Goal: Navigation & Orientation: Go to known website

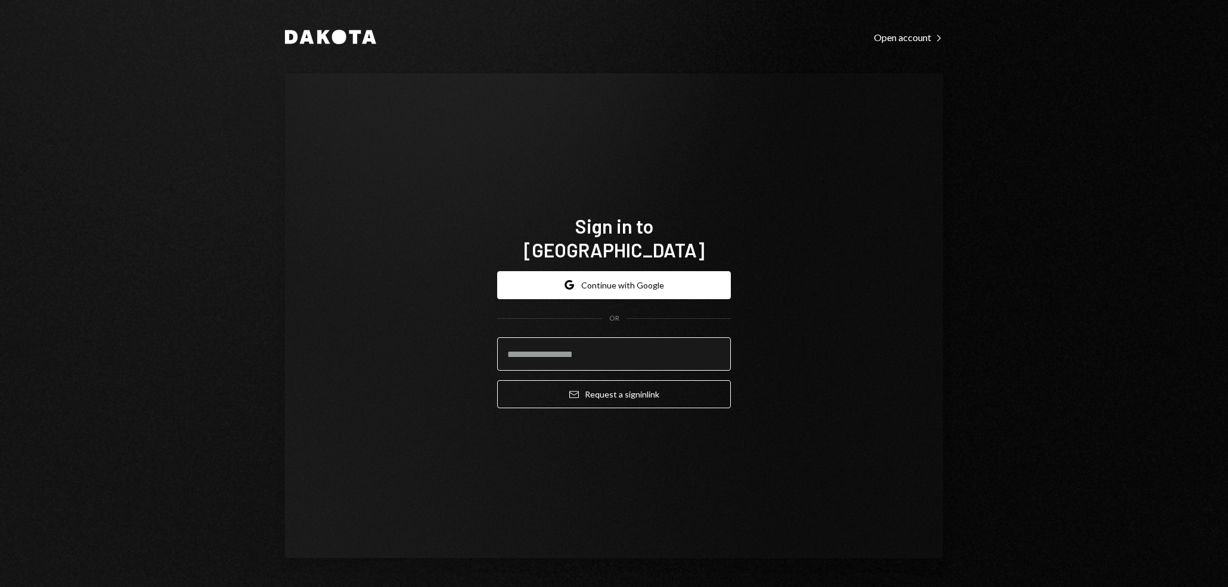
click at [631, 348] on input "email" at bounding box center [614, 353] width 234 height 33
type input "**********"
click at [497, 380] on button "Email Request a sign in link" at bounding box center [614, 394] width 234 height 28
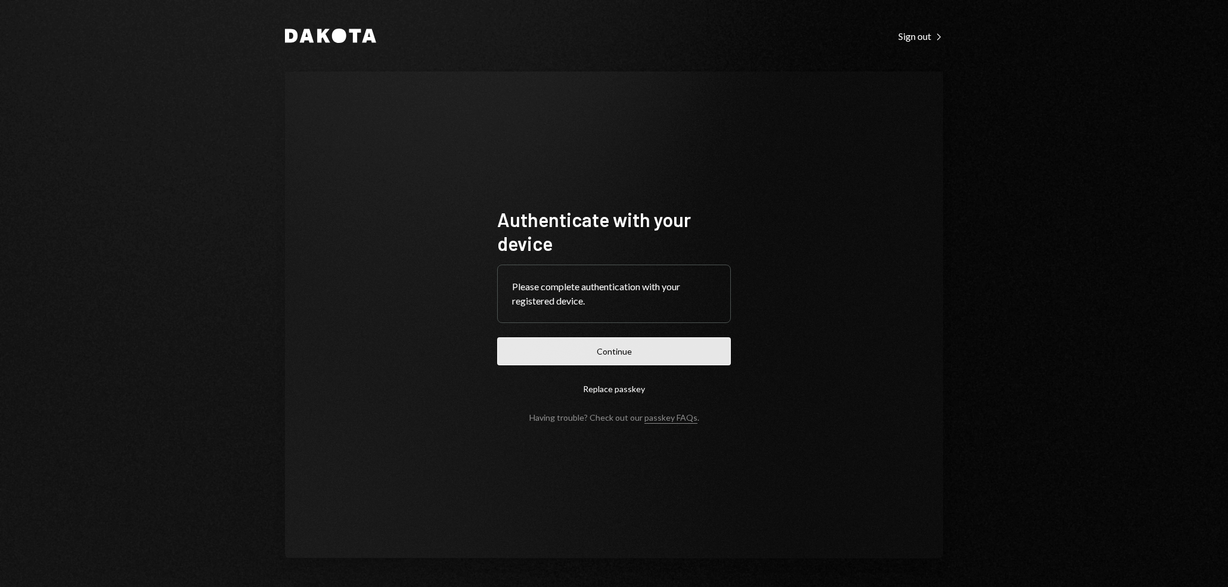
click at [588, 360] on button "Continue" at bounding box center [614, 351] width 234 height 28
